Goal: Task Accomplishment & Management: Manage account settings

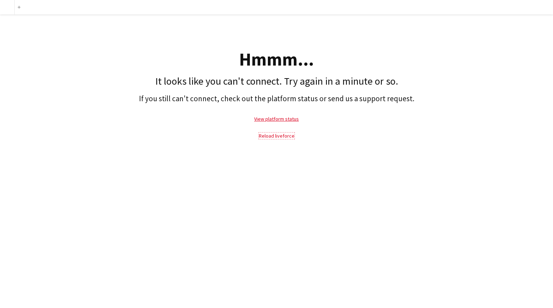
click at [276, 138] on link "Reload liveforce" at bounding box center [277, 135] width 36 height 6
click at [278, 119] on link "View platform status" at bounding box center [276, 118] width 45 height 6
click at [273, 135] on link "Reload liveforce" at bounding box center [277, 135] width 36 height 6
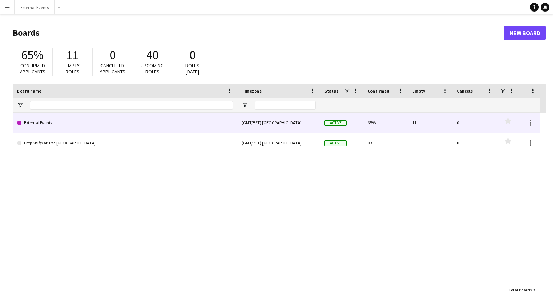
click at [109, 116] on link "External Events" at bounding box center [125, 123] width 216 height 20
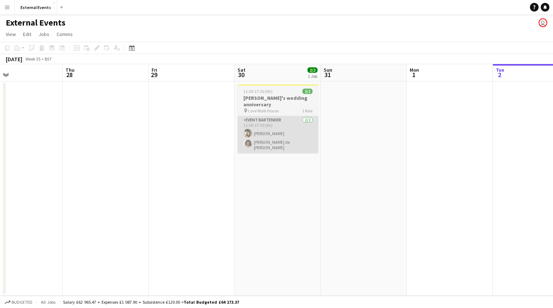
scroll to position [0, 194]
click at [299, 116] on app-card-role "Event bartender [DATE] 11:30-17:30 (6h) [PERSON_NAME] Gionleka [PERSON_NAME] de…" at bounding box center [279, 134] width 81 height 37
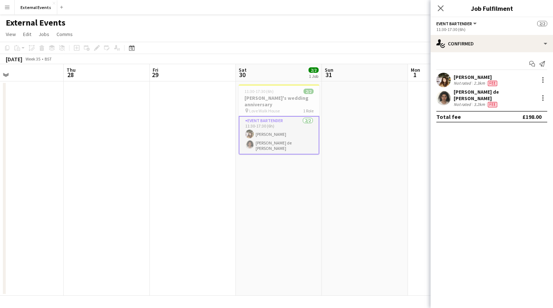
click at [465, 77] on div "[PERSON_NAME]" at bounding box center [475, 77] width 45 height 6
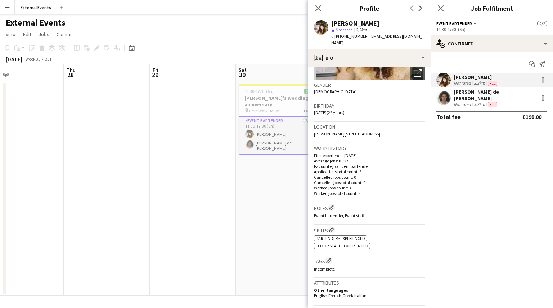
scroll to position [0, 0]
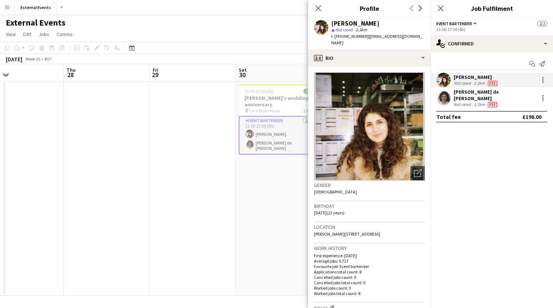
click at [4, 10] on app-icon "Menu" at bounding box center [7, 7] width 6 height 6
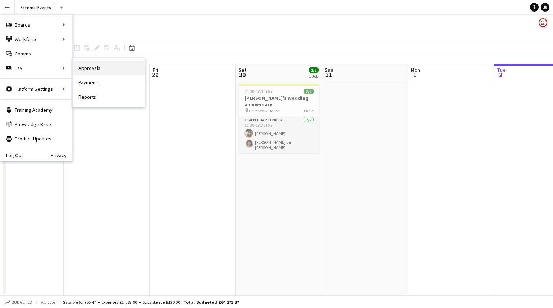
click at [99, 64] on link "Approvals" at bounding box center [109, 68] width 72 height 14
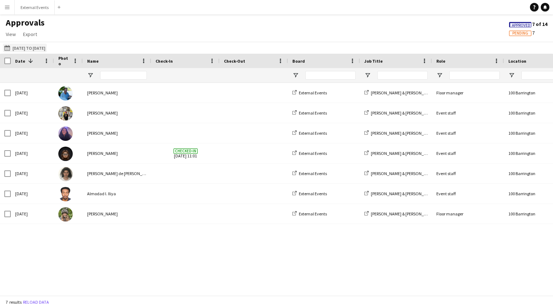
click at [24, 46] on button "[DATE] to [DATE] [DATE] to [DATE]" at bounding box center [25, 48] width 44 height 9
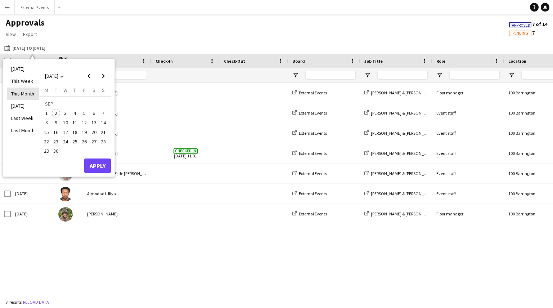
click at [21, 91] on li "This Month" at bounding box center [23, 93] width 32 height 12
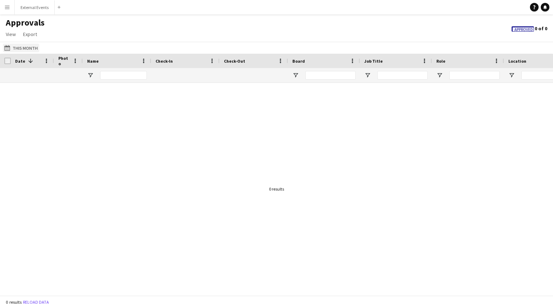
click at [29, 51] on button "[DATE] to [DATE] This Month" at bounding box center [21, 48] width 36 height 9
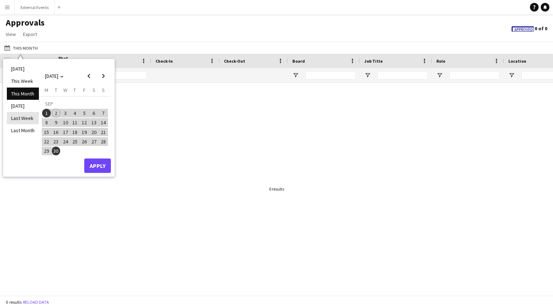
click at [29, 122] on li "Last Week" at bounding box center [23, 118] width 32 height 12
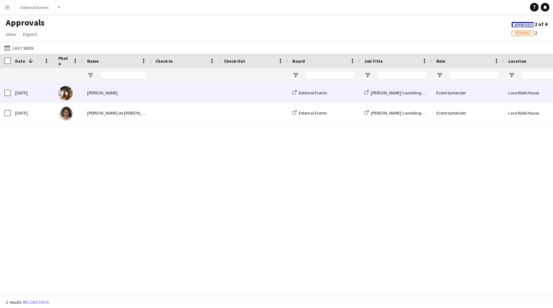
click at [145, 87] on div "[PERSON_NAME]" at bounding box center [117, 93] width 68 height 20
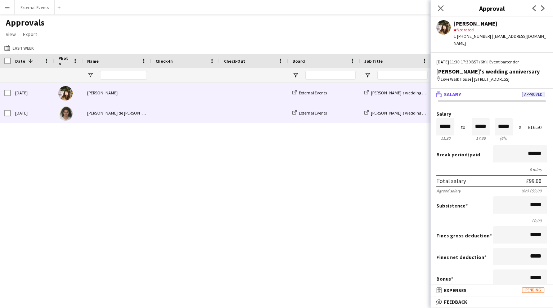
click at [231, 117] on span at bounding box center [254, 113] width 60 height 20
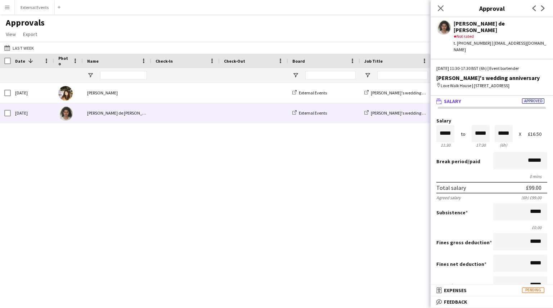
scroll to position [113, 0]
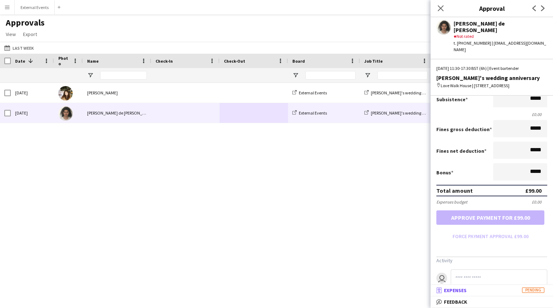
click at [507, 291] on mat-panel-title "receipt Expenses Pending" at bounding box center [489, 290] width 119 height 6
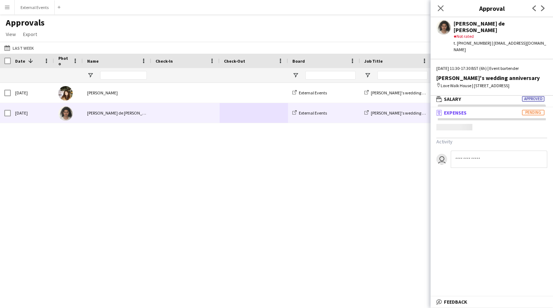
scroll to position [2, 0]
click at [473, 24] on div "[PERSON_NAME] de [PERSON_NAME]" at bounding box center [500, 26] width 94 height 13
click at [440, 24] on app-user-avatar at bounding box center [443, 27] width 14 height 14
click at [442, 30] on app-user-avatar at bounding box center [443, 27] width 14 height 14
click at [439, 6] on icon "Close pop-in" at bounding box center [440, 8] width 7 height 7
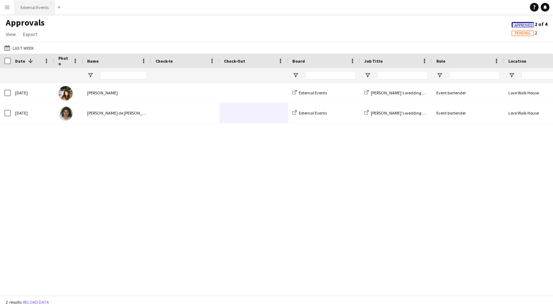
click at [23, 9] on button "External Events Close" at bounding box center [35, 7] width 40 height 14
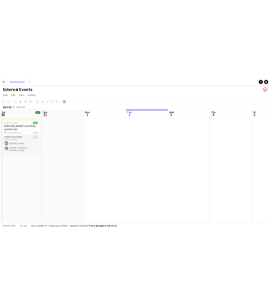
scroll to position [0, 205]
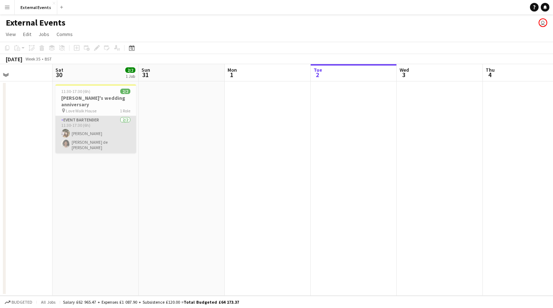
click at [87, 123] on app-card-role "Event bartender [DATE] 11:30-17:30 (6h) [PERSON_NAME] Gionleka [PERSON_NAME] de…" at bounding box center [95, 134] width 81 height 37
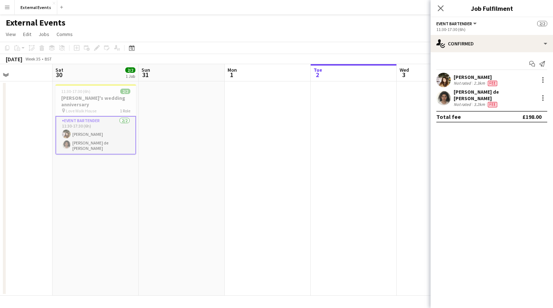
click at [471, 78] on div "[PERSON_NAME]" at bounding box center [475, 77] width 45 height 6
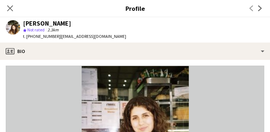
click at [180, 87] on img at bounding box center [135, 119] width 259 height 108
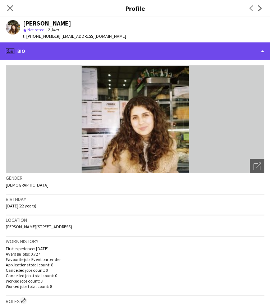
click at [123, 58] on div "profile Bio" at bounding box center [135, 50] width 270 height 17
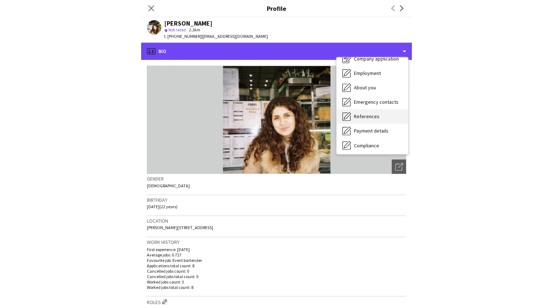
scroll to position [23, 0]
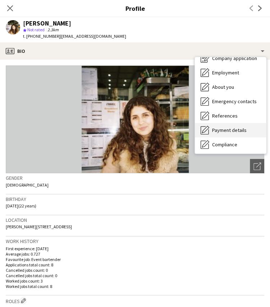
click at [235, 128] on span "Payment details" at bounding box center [229, 130] width 35 height 6
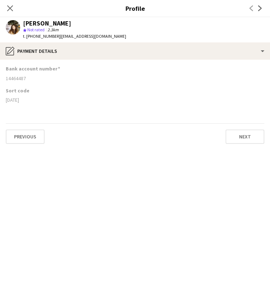
drag, startPoint x: 68, startPoint y: 24, endPoint x: 23, endPoint y: 24, distance: 44.2
click at [23, 24] on div "[PERSON_NAME]" at bounding box center [47, 23] width 48 height 6
copy div "[PERSON_NAME]"
drag, startPoint x: 58, startPoint y: 36, endPoint x: 103, endPoint y: 34, distance: 45.0
click at [103, 34] on div "[PERSON_NAME] star Not rated 2.3km t. [PHONE_NUMBER] | [EMAIL_ADDRESS][DOMAIN_N…" at bounding box center [66, 29] width 132 height 25
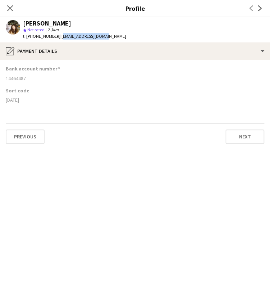
copy span "[EMAIL_ADDRESS][DOMAIN_NAME]"
drag, startPoint x: 26, startPoint y: 78, endPoint x: 5, endPoint y: 81, distance: 21.5
click at [5, 81] on app-section-data-types "Bank account number [FINANCIAL_ID] Sort code [DATE] Previous Next" at bounding box center [135, 183] width 270 height 247
copy div "14464487"
drag, startPoint x: 26, startPoint y: 97, endPoint x: 4, endPoint y: 100, distance: 21.8
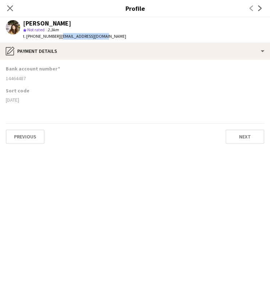
click at [4, 100] on app-section-data-types "Bank account number [FINANCIAL_ID] Sort code [DATE] Previous Next" at bounding box center [135, 183] width 270 height 247
copy div "[DATE]"
drag, startPoint x: 68, startPoint y: 24, endPoint x: 22, endPoint y: 23, distance: 46.8
click at [22, 23] on div "[PERSON_NAME] star Not rated 2.3km t. [PHONE_NUMBER] | [EMAIL_ADDRESS][DOMAIN_N…" at bounding box center [66, 29] width 132 height 25
copy div "[PERSON_NAME]"
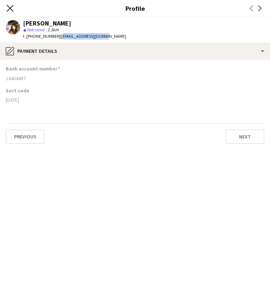
click at [9, 6] on icon "Close pop-in" at bounding box center [9, 8] width 7 height 7
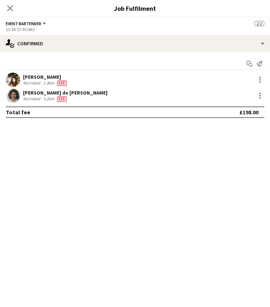
click at [38, 93] on div "[PERSON_NAME] de [PERSON_NAME]" at bounding box center [65, 93] width 85 height 6
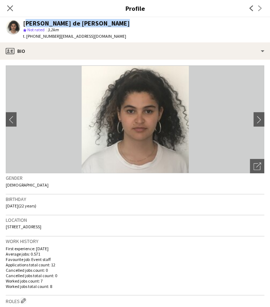
drag, startPoint x: 111, startPoint y: 23, endPoint x: 24, endPoint y: 24, distance: 87.1
click at [24, 24] on div "[PERSON_NAME] de [PERSON_NAME] star Not rated 3.2km t. [PHONE_NUMBER] | [EMAIL_…" at bounding box center [68, 29] width 136 height 25
copy div "[PERSON_NAME] de [PERSON_NAME]"
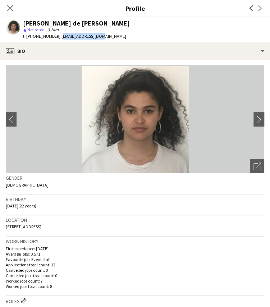
drag, startPoint x: 57, startPoint y: 37, endPoint x: 96, endPoint y: 40, distance: 39.7
click at [96, 40] on div "t. [PHONE_NUMBER] | [EMAIL_ADDRESS][DOMAIN_NAME]" at bounding box center [76, 36] width 107 height 6
copy span "[EMAIL_ADDRESS][DOMAIN_NAME]"
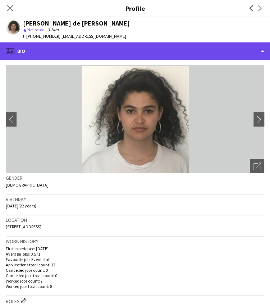
click at [64, 49] on div "profile Bio" at bounding box center [135, 50] width 270 height 17
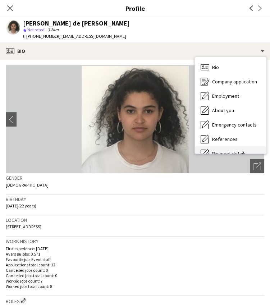
click at [217, 151] on span "Payment details" at bounding box center [229, 153] width 35 height 6
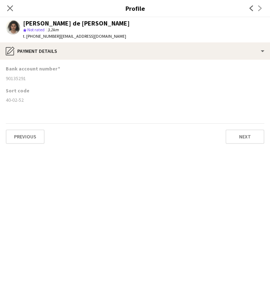
drag, startPoint x: 24, startPoint y: 102, endPoint x: 5, endPoint y: 104, distance: 18.8
click at [5, 104] on app-section-data-types "Bank account number [FINANCIAL_ID] Sort code [FINANCIAL_ID] Previous Next" at bounding box center [135, 183] width 270 height 247
copy div "40-02-52"
drag, startPoint x: 26, startPoint y: 78, endPoint x: 4, endPoint y: 80, distance: 22.4
click at [4, 80] on app-section-data-types "Bank account number [FINANCIAL_ID] Sort code [FINANCIAL_ID] Previous Next" at bounding box center [135, 183] width 270 height 247
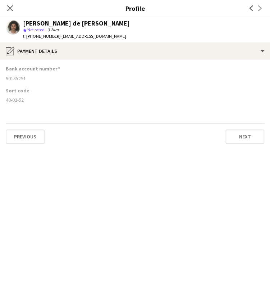
copy div "90135291"
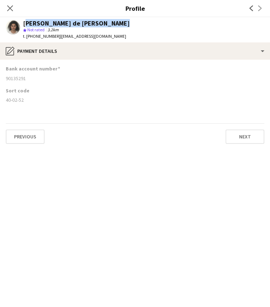
drag, startPoint x: 112, startPoint y: 22, endPoint x: 24, endPoint y: 23, distance: 87.8
click at [24, 23] on div "[PERSON_NAME] de [PERSON_NAME] star Not rated 3.2km t. [PHONE_NUMBER] | [EMAIL_…" at bounding box center [68, 29] width 136 height 25
copy div "[PERSON_NAME] de [PERSON_NAME]"
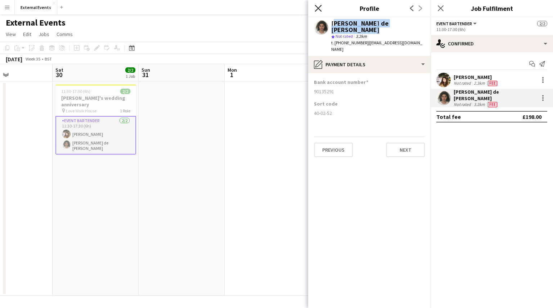
click at [316, 9] on icon "Close pop-in" at bounding box center [317, 8] width 7 height 7
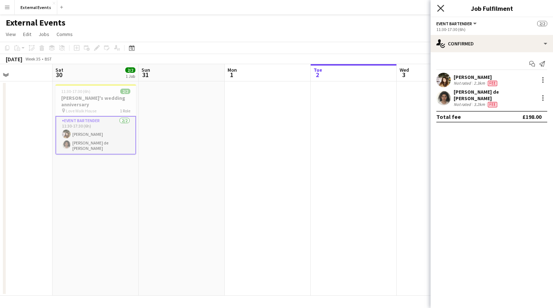
click at [442, 11] on icon "Close pop-in" at bounding box center [440, 8] width 7 height 7
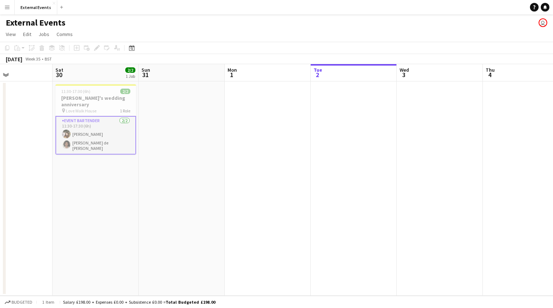
click at [2, 6] on button "Menu" at bounding box center [7, 7] width 14 height 14
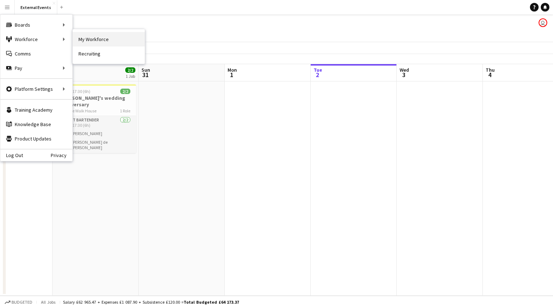
click at [88, 35] on link "My Workforce" at bounding box center [109, 39] width 72 height 14
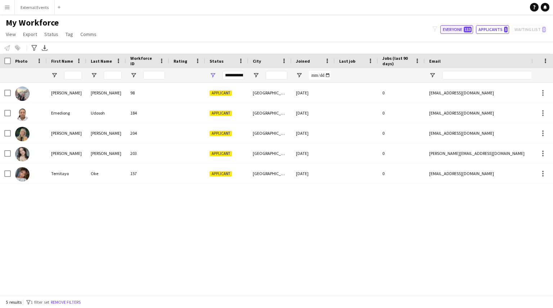
click at [461, 30] on button "Everyone 153" at bounding box center [456, 29] width 33 height 9
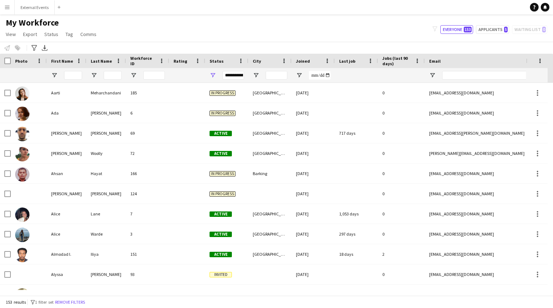
click at [239, 72] on div "**********" at bounding box center [233, 75] width 22 height 9
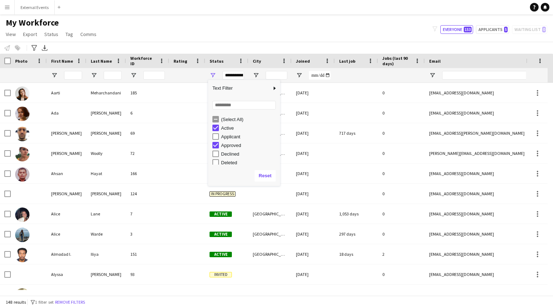
scroll to position [45, 0]
type input "**********"
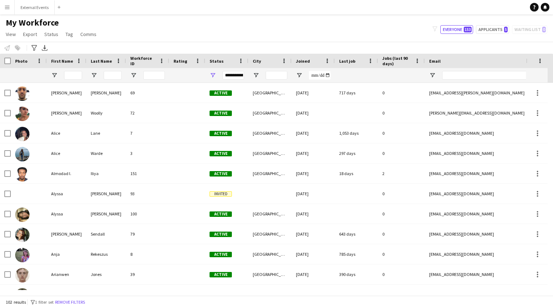
click at [267, 24] on div "My Workforce View Views Default view New view Update view Delete view Edit name…" at bounding box center [276, 29] width 553 height 24
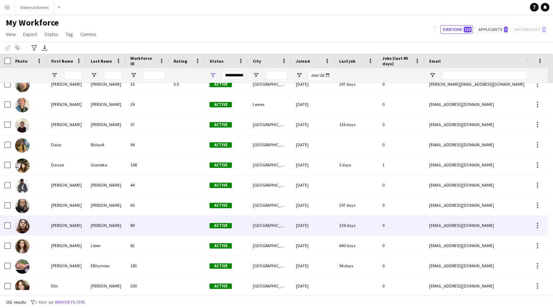
scroll to position [404, 0]
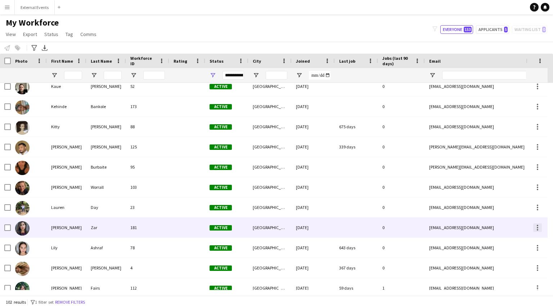
click at [537, 226] on div at bounding box center [537, 227] width 9 height 9
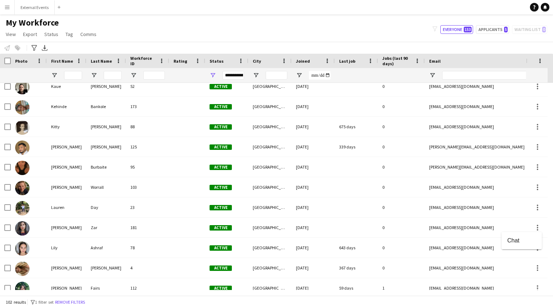
click at [483, 230] on div at bounding box center [276, 154] width 553 height 308
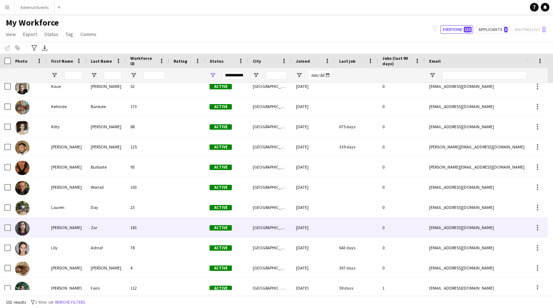
click at [268, 229] on div "[GEOGRAPHIC_DATA]" at bounding box center [269, 227] width 43 height 20
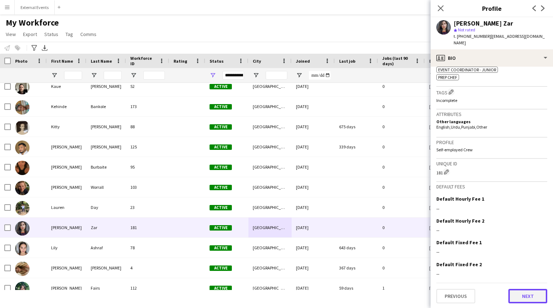
click at [527, 291] on button "Next" at bounding box center [527, 296] width 39 height 14
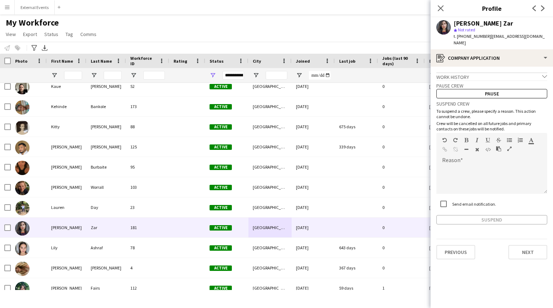
click at [488, 215] on div "Suspend" at bounding box center [491, 219] width 111 height 9
click at [477, 165] on div at bounding box center [491, 179] width 111 height 29
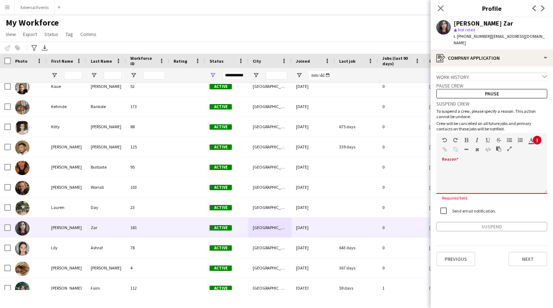
click at [452, 165] on div at bounding box center [491, 179] width 111 height 29
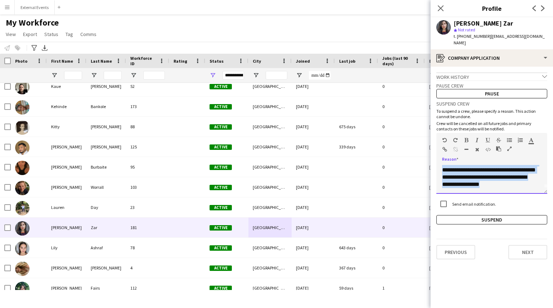
scroll to position [0, 0]
drag, startPoint x: 499, startPoint y: 183, endPoint x: 435, endPoint y: 154, distance: 70.2
click at [435, 154] on app-crew-profile-application "**********" at bounding box center [491, 187] width 122 height 241
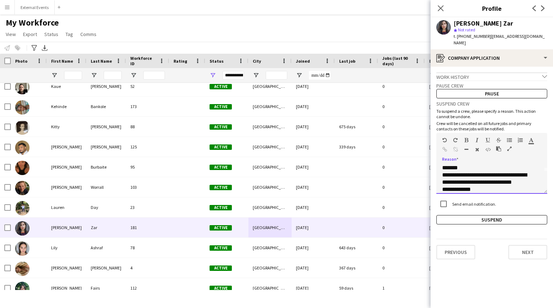
scroll to position [29, 0]
click at [442, 178] on p "**********" at bounding box center [489, 181] width 94 height 7
click at [442, 164] on p "**********" at bounding box center [489, 171] width 94 height 14
click at [491, 215] on button "Suspend" at bounding box center [491, 219] width 111 height 9
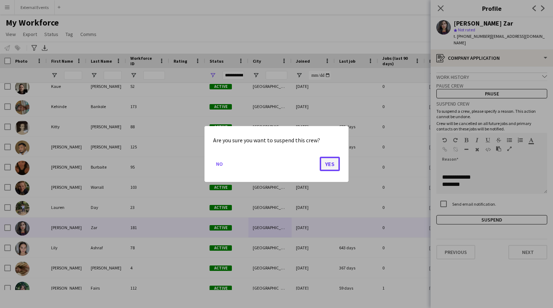
click at [323, 159] on button "Yes" at bounding box center [329, 163] width 20 height 14
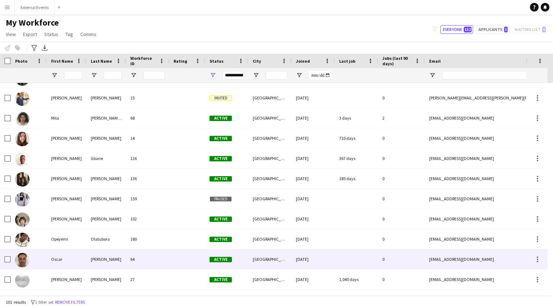
scroll to position [1506, 0]
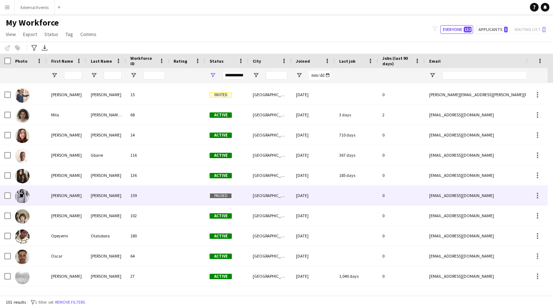
click at [65, 197] on div "[PERSON_NAME]" at bounding box center [67, 195] width 40 height 20
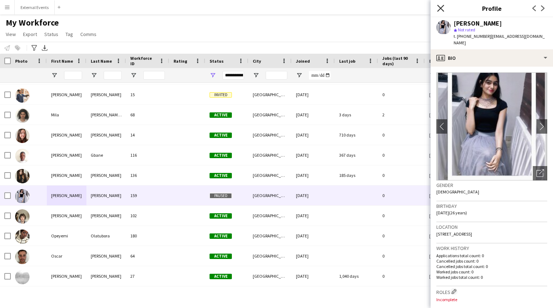
click at [441, 9] on icon at bounding box center [440, 8] width 7 height 7
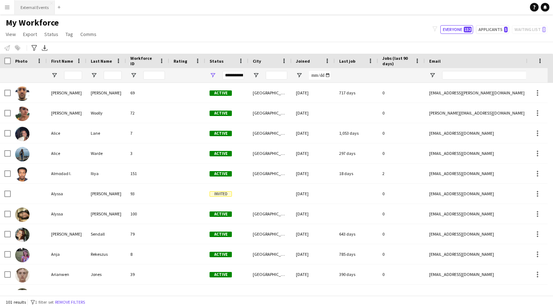
click at [35, 5] on button "External Events Close" at bounding box center [35, 7] width 40 height 14
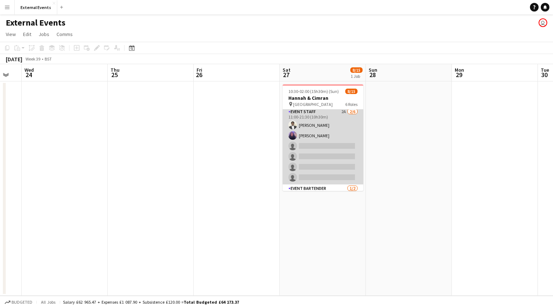
click at [319, 141] on app-card-role "Event staff 2A [DATE] 11:00-21:30 (10h30m) [PERSON_NAME] [PERSON_NAME] single-n…" at bounding box center [322, 146] width 81 height 77
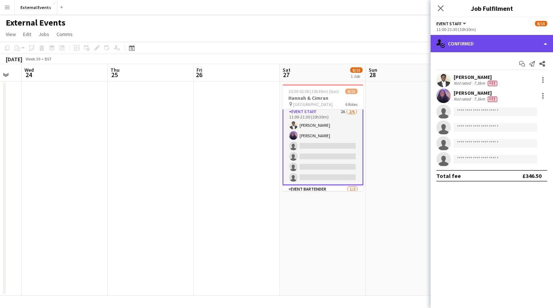
click at [520, 42] on div "single-neutral-actions-check-2 Confirmed" at bounding box center [491, 43] width 122 height 17
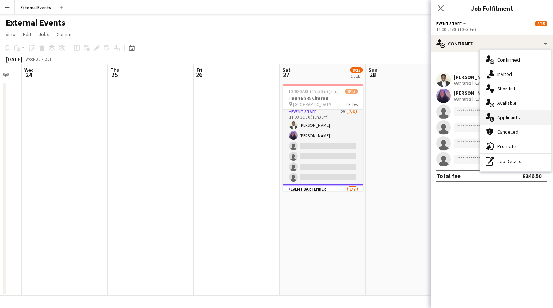
click at [529, 116] on div "single-neutral-actions-information Applicants" at bounding box center [515, 117] width 71 height 14
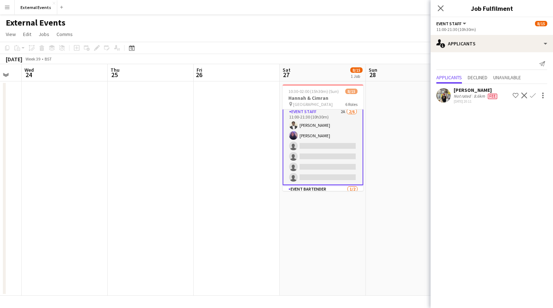
click at [531, 96] on app-icon "Confirm" at bounding box center [533, 95] width 6 height 6
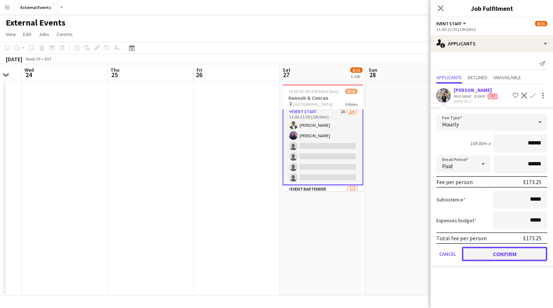
click at [505, 250] on button "Confirm" at bounding box center [504, 253] width 85 height 14
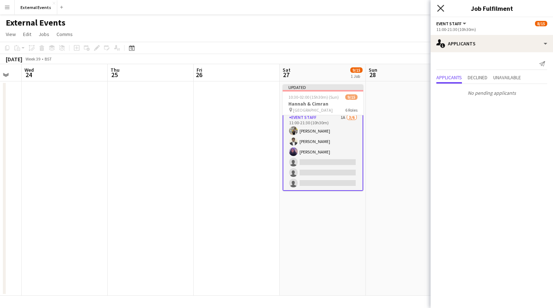
click at [441, 8] on icon at bounding box center [440, 8] width 7 height 7
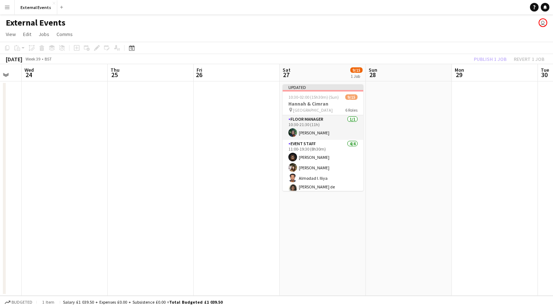
click at [488, 56] on div "Publish 1 job Revert 1 job" at bounding box center [509, 58] width 88 height 9
click at [488, 56] on button "Publish 1 job" at bounding box center [490, 58] width 38 height 9
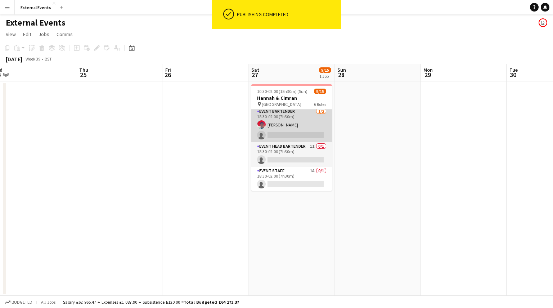
click at [305, 134] on app-card-role "Event bartender [DATE] 18:30-02:00 (7h30m) [PERSON_NAME] single-neutral-actions" at bounding box center [291, 124] width 81 height 35
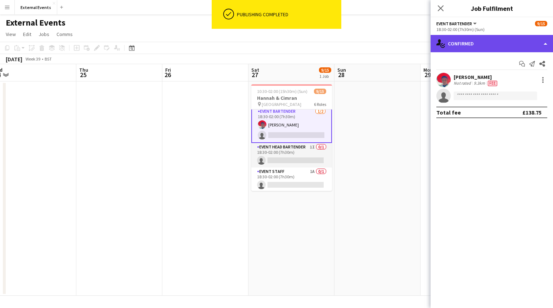
click at [528, 46] on div "single-neutral-actions-check-2 Confirmed" at bounding box center [491, 43] width 122 height 17
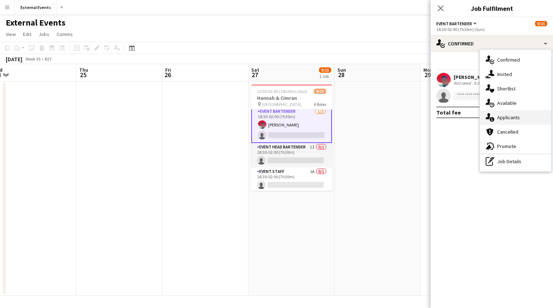
click at [512, 118] on span "Applicants" at bounding box center [508, 117] width 23 height 6
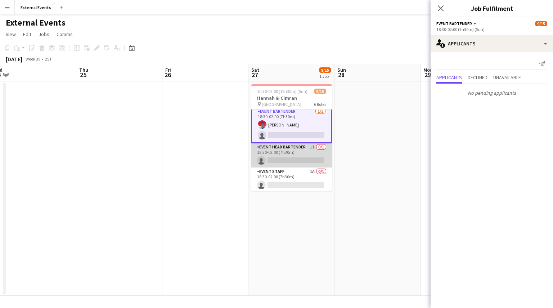
click at [289, 155] on app-card-role "Event head Bartender 1I 0/1 18:30-02:00 (7h30m) single-neutral-actions" at bounding box center [291, 155] width 81 height 24
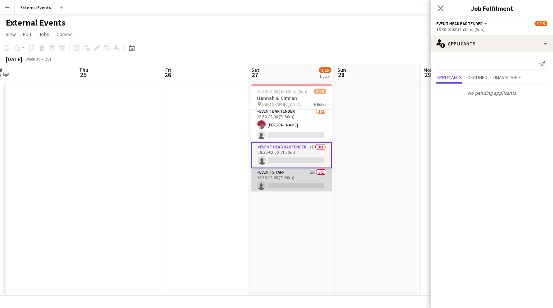
click at [290, 177] on app-card-role "Event staff 1A 0/1 18:30-02:00 (7h30m) single-neutral-actions" at bounding box center [291, 180] width 81 height 24
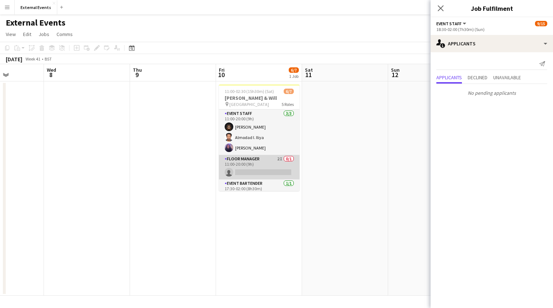
click at [247, 157] on app-card-role "Floor manager 2I 0/1 11:00-20:00 (9h) single-neutral-actions" at bounding box center [259, 167] width 81 height 24
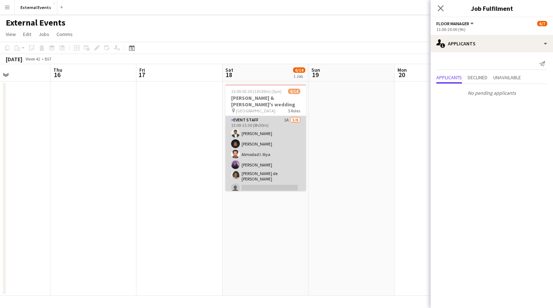
click at [255, 161] on app-card-role "Event staff 1A [DATE] 13:00-21:30 (8h30m) [PERSON_NAME] [PERSON_NAME] [PERSON_N…" at bounding box center [265, 166] width 81 height 100
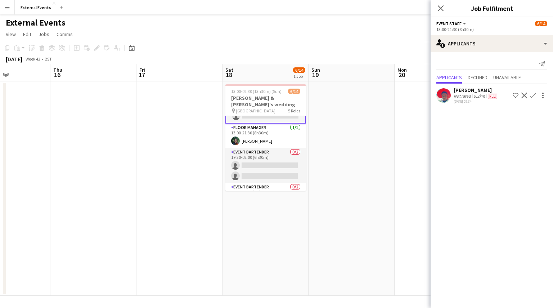
click at [255, 161] on app-card-role "Event bartender 0/2 19:30-02:00 (6h30m) single-neutral-actions single-neutral-a…" at bounding box center [265, 165] width 81 height 35
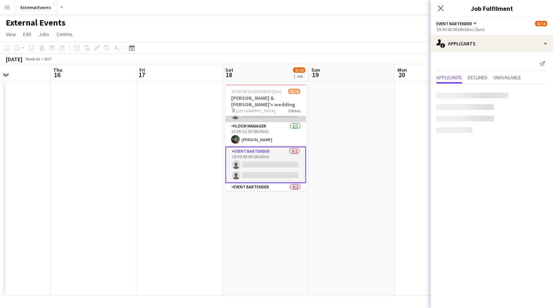
scroll to position [93, 0]
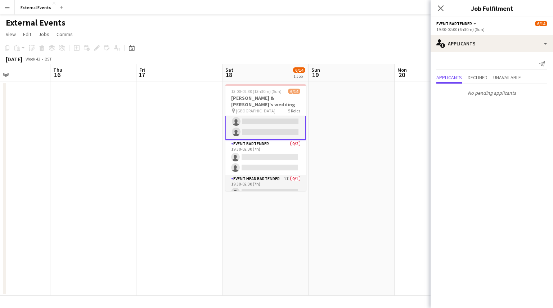
click at [255, 161] on app-card-role "Event bartender 0/2 19:30-02:30 (7h) single-neutral-actions single-neutral-acti…" at bounding box center [265, 157] width 81 height 35
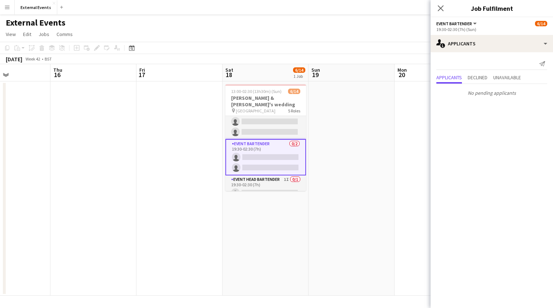
scroll to position [138, 0]
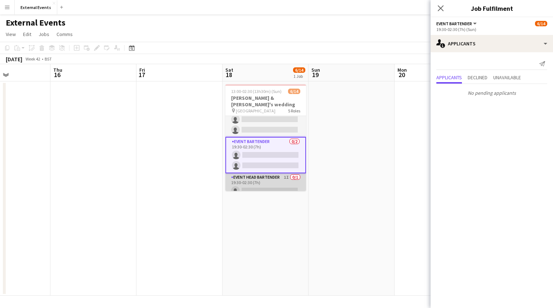
click at [262, 175] on app-card-role "Event head Bartender 1I 0/1 19:30-02:30 (7h) single-neutral-actions" at bounding box center [265, 185] width 81 height 24
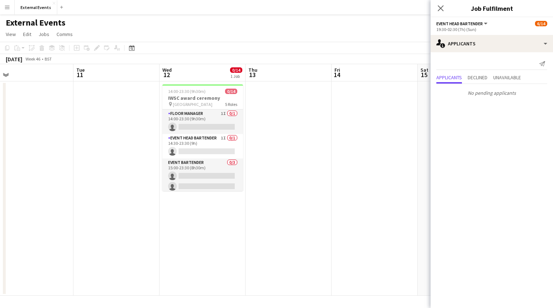
scroll to position [0, 304]
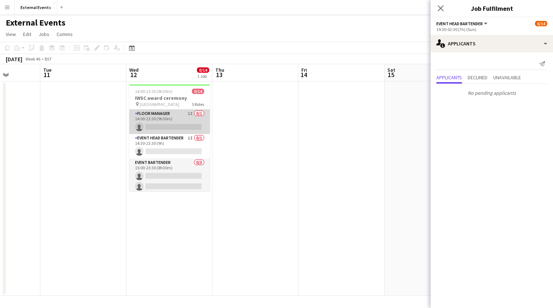
click at [168, 126] on app-card-role "Floor manager 1I 0/1 14:00-23:30 (9h30m) single-neutral-actions" at bounding box center [169, 121] width 81 height 24
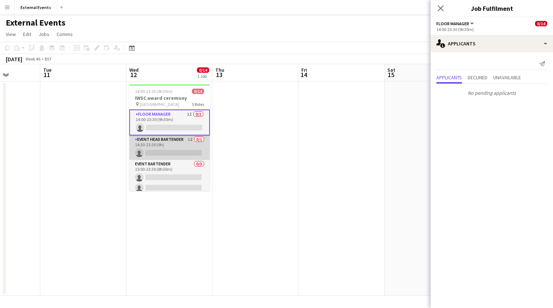
click at [168, 153] on app-card-role "Event head Bartender 1I 0/1 14:30-23:30 (9h) single-neutral-actions" at bounding box center [169, 147] width 81 height 24
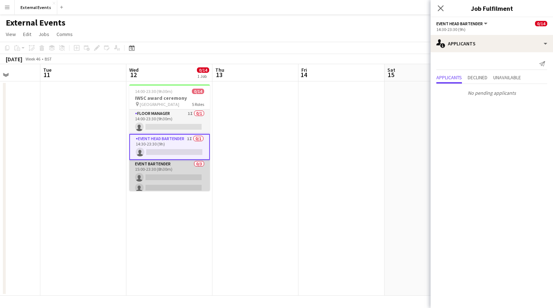
click at [166, 174] on app-card-role "Event bartender 0/3 15:00-23:30 (8h30m) single-neutral-actions single-neutral-a…" at bounding box center [169, 182] width 81 height 45
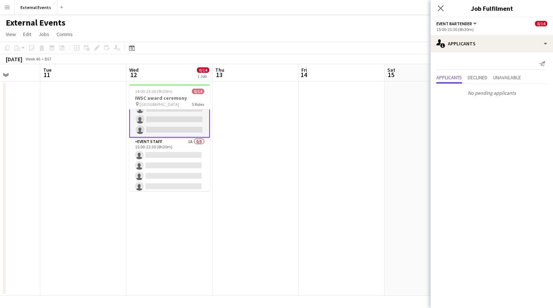
click at [166, 174] on app-card-role "Event staff 1A 0/5 15:00-23:30 (8h30m) single-neutral-actions single-neutral-ac…" at bounding box center [169, 170] width 81 height 66
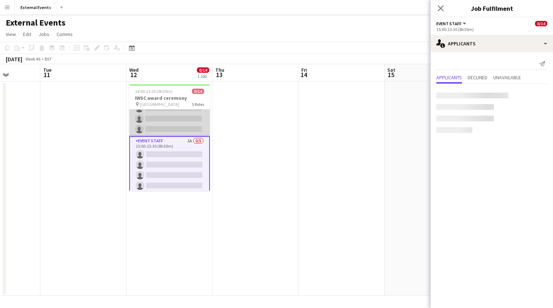
scroll to position [67, 0]
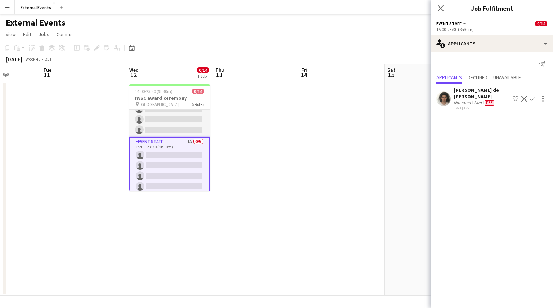
click at [531, 99] on app-icon "Confirm" at bounding box center [533, 99] width 6 height 6
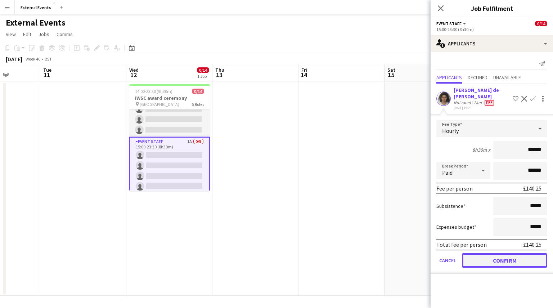
click at [518, 260] on button "Confirm" at bounding box center [504, 260] width 85 height 14
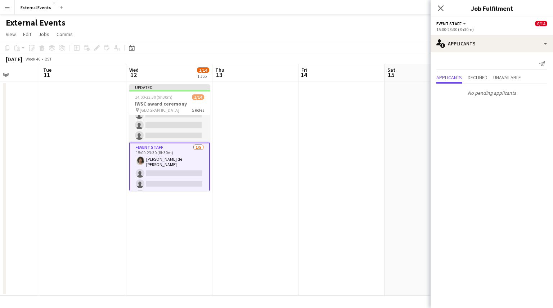
scroll to position [144, 0]
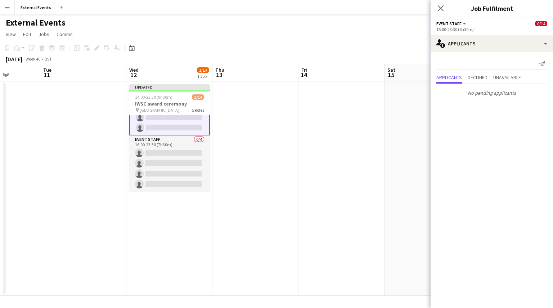
click at [175, 151] on app-card-role "Event staff 0/4 16:00-23:30 (7h30m) single-neutral-actions single-neutral-actio…" at bounding box center [169, 163] width 81 height 56
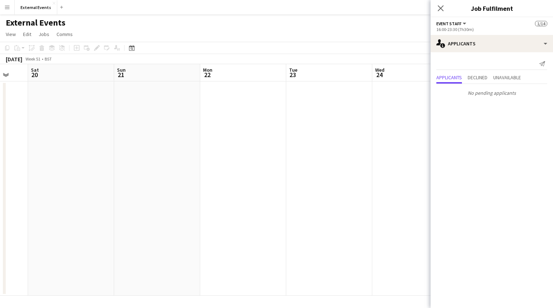
scroll to position [0, 317]
click at [438, 8] on icon "Close pop-in" at bounding box center [440, 8] width 6 height 6
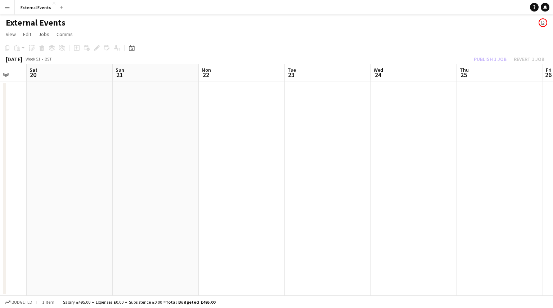
click at [492, 58] on div "Publish 1 job Revert 1 job" at bounding box center [509, 58] width 88 height 9
click at [492, 58] on button "Publish 1 job" at bounding box center [490, 58] width 38 height 9
